Goal: Information Seeking & Learning: Find specific fact

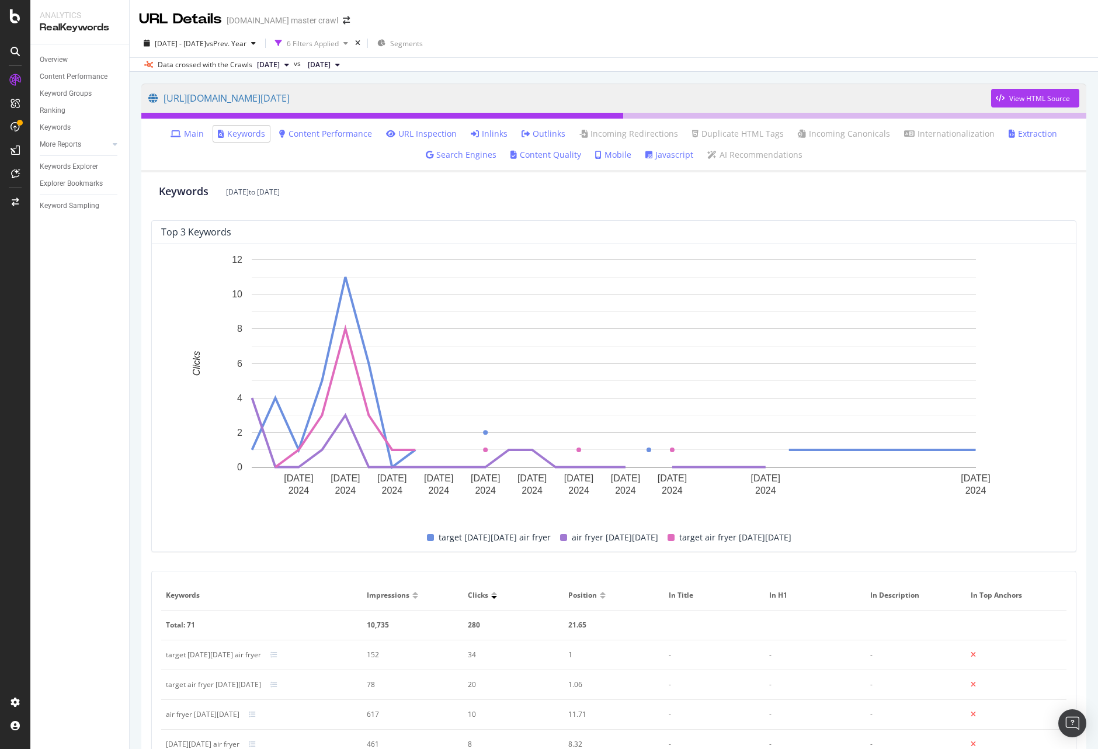
scroll to position [5, 0]
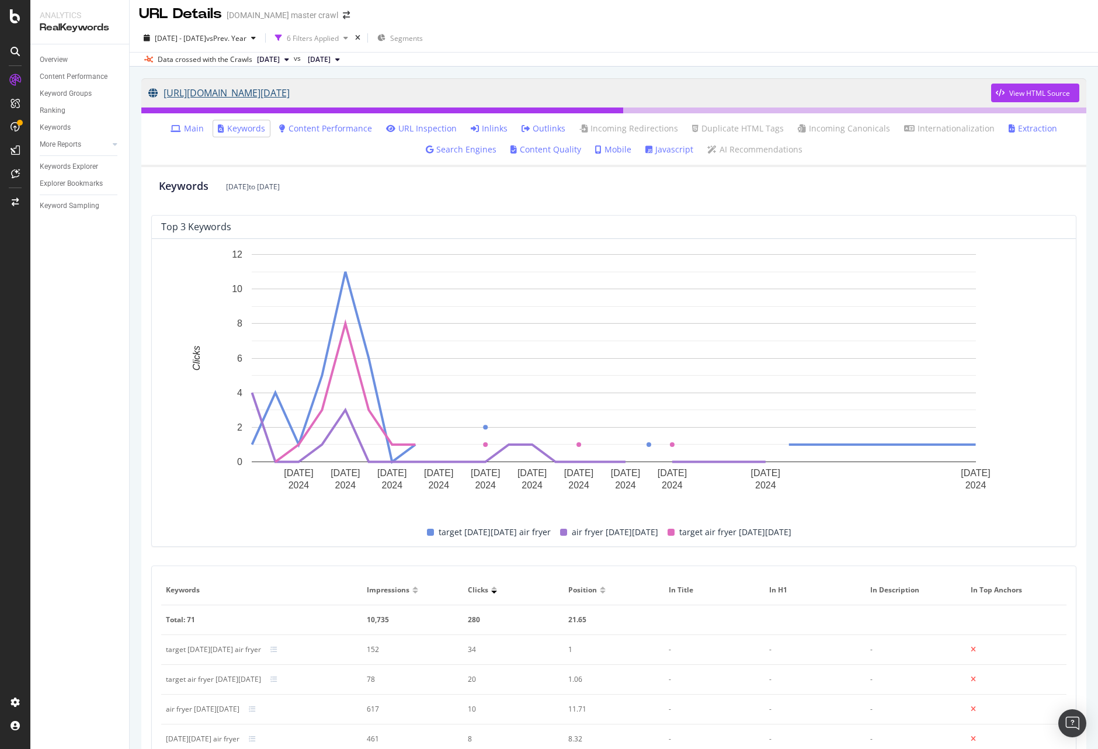
drag, startPoint x: 209, startPoint y: 96, endPoint x: 593, endPoint y: 100, distance: 383.8
click at [593, 100] on div "https://www.target.com/c/air-fryers-kitchen-appliances-dining/black-friday/-/N-…" at bounding box center [613, 92] width 945 height 29
copy link "https://www.target.com/c/air-fryers-kitchen-appliances-dining/black-friday/-/N-…"
